Goal: Task Accomplishment & Management: Use online tool/utility

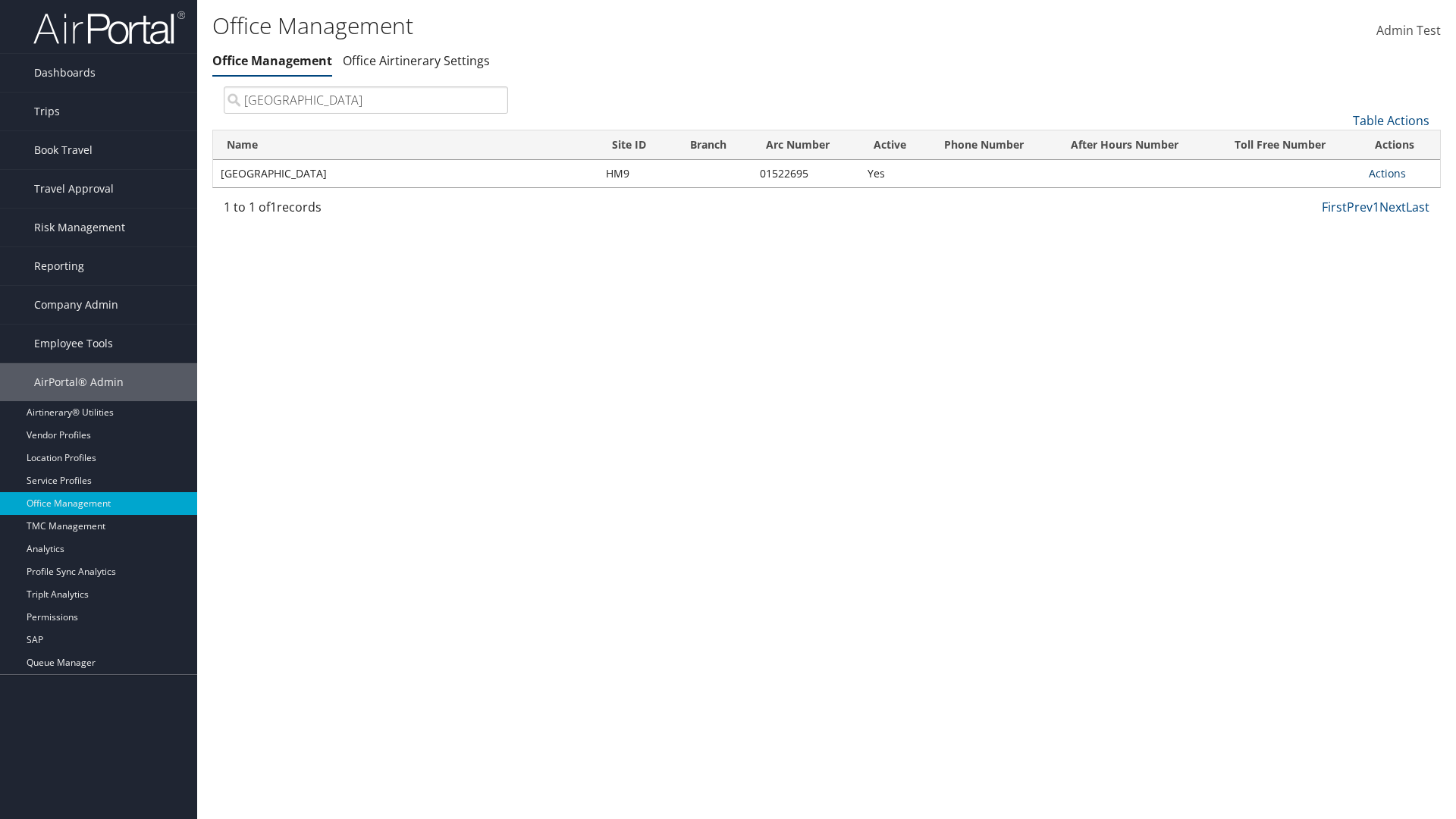
type input "Youngstown State University"
click at [1387, 173] on link "Actions" at bounding box center [1387, 173] width 37 height 14
click at [1337, 324] on link "Manage Office Queues" at bounding box center [1337, 324] width 128 height 25
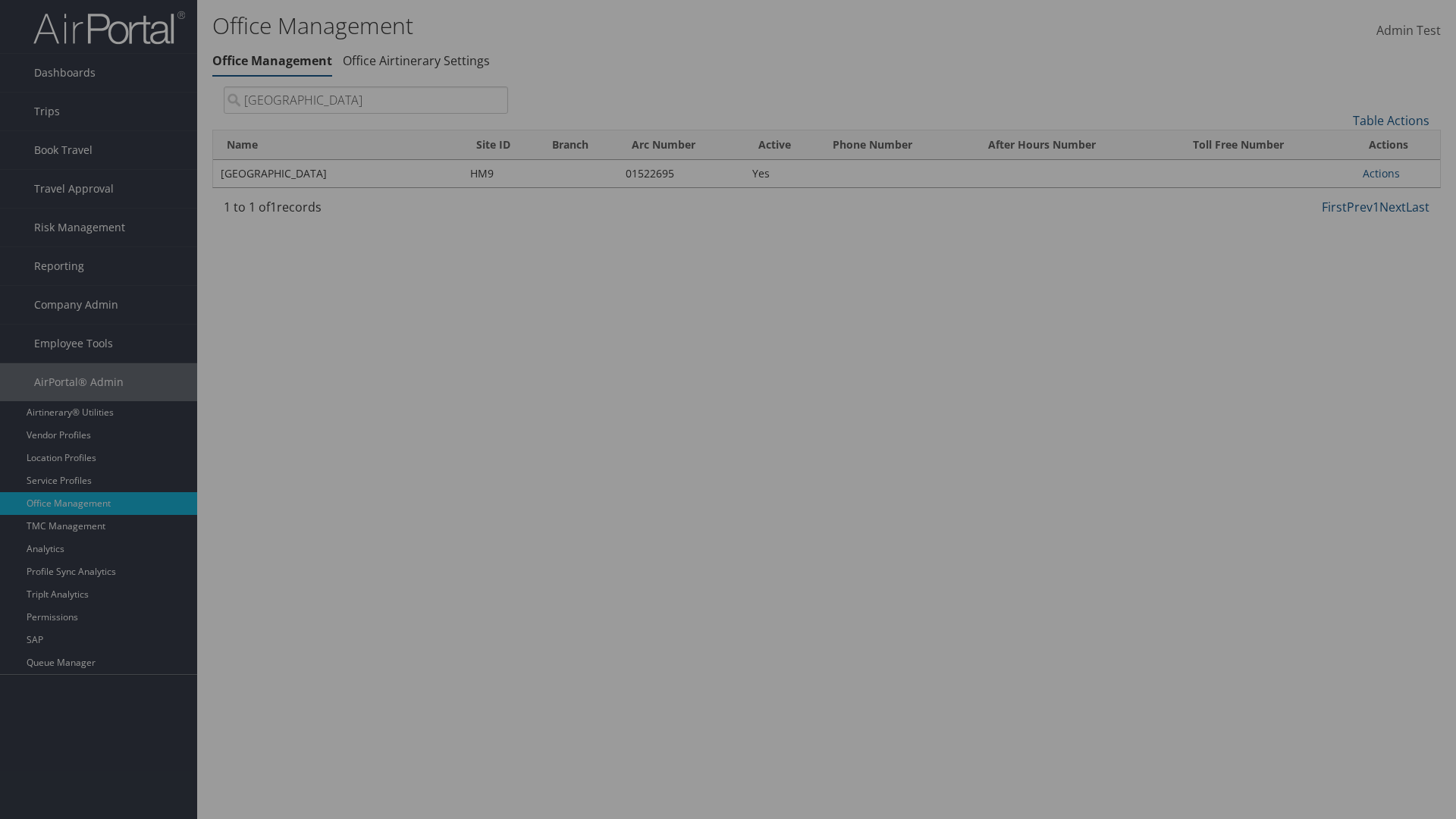
click at [0, 0] on link "Table Actions" at bounding box center [0, 0] width 0 height 0
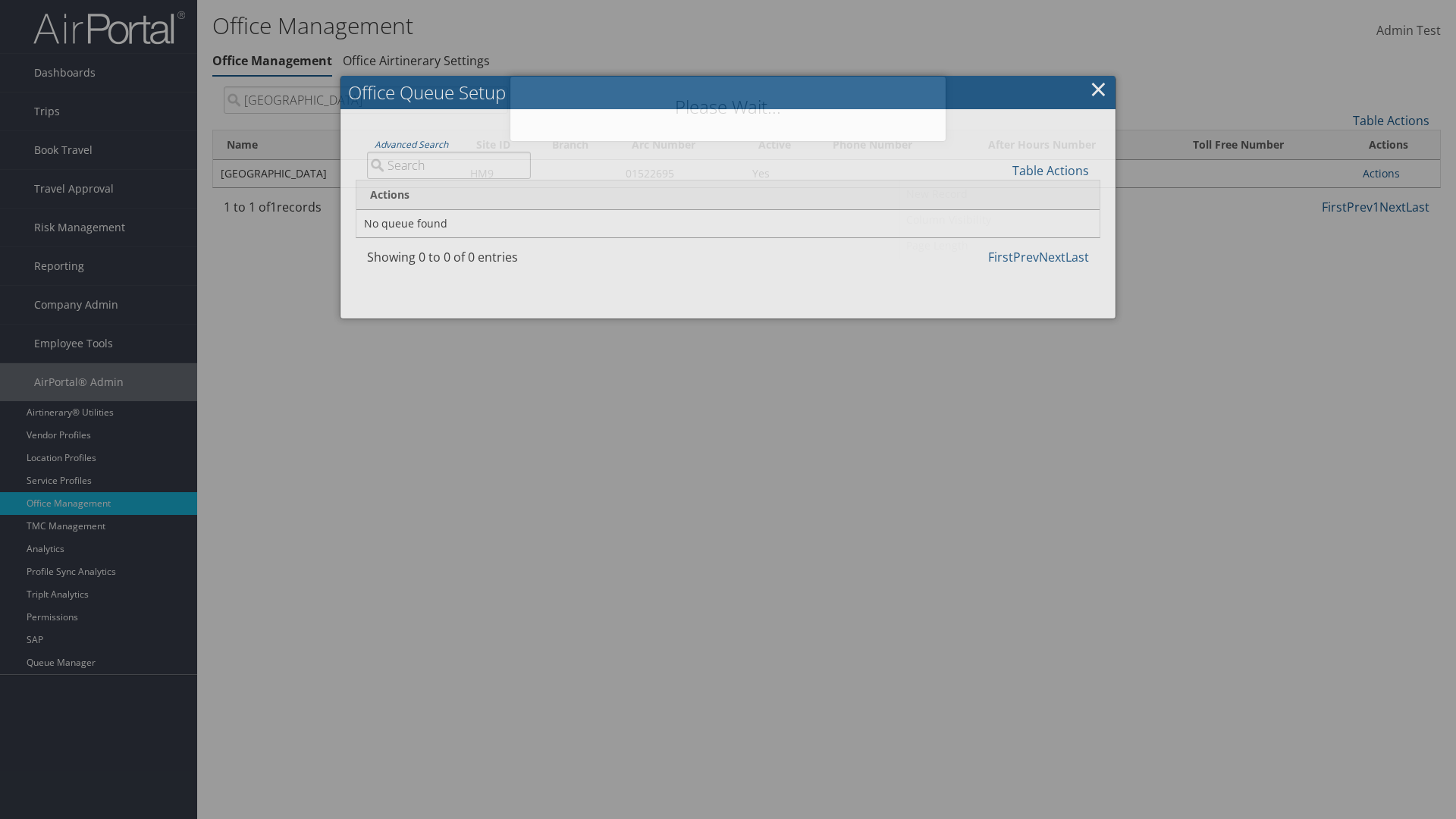
click at [1000, 219] on link "Column Visibility" at bounding box center [1000, 219] width 200 height 25
